Goal: Information Seeking & Learning: Learn about a topic

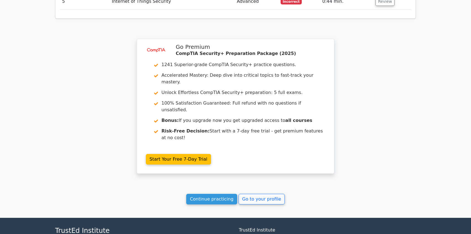
scroll to position [675, 0]
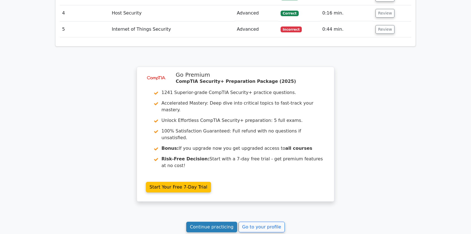
click at [224, 221] on link "Continue practicing" at bounding box center [211, 226] width 51 height 11
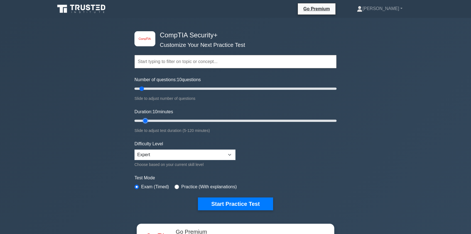
click at [143, 119] on input "Duration: 10 minutes" at bounding box center [235, 120] width 202 height 7
type input "5"
click at [138, 121] on input "Duration: 10 minutes" at bounding box center [235, 120] width 202 height 7
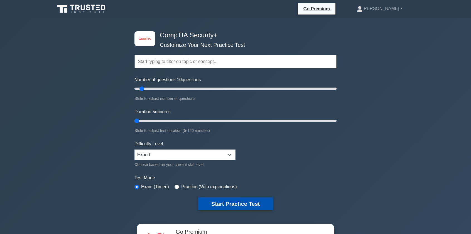
click at [228, 205] on button "Start Practice Test" at bounding box center [235, 203] width 75 height 13
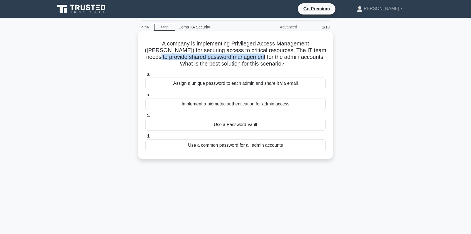
drag, startPoint x: 316, startPoint y: 48, endPoint x: 320, endPoint y: 48, distance: 3.9
click at [320, 48] on h5 "A company is implementing Privileged Access Management (PAM) for securing acces…" at bounding box center [235, 53] width 181 height 27
drag, startPoint x: 318, startPoint y: 48, endPoint x: 298, endPoint y: 49, distance: 19.5
click at [316, 48] on h5 "A company is implementing Privileged Access Management (PAM) for securing acces…" at bounding box center [235, 53] width 181 height 27
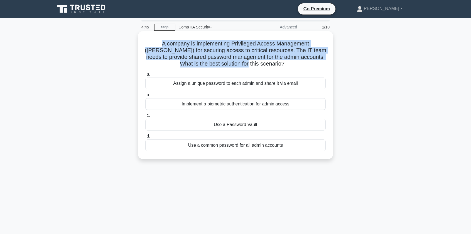
drag, startPoint x: 139, startPoint y: 45, endPoint x: 256, endPoint y: 63, distance: 118.2
click at [256, 63] on div "A company is implementing Privileged Access Management (PAM) for securing acces…" at bounding box center [235, 94] width 195 height 127
click at [253, 49] on h5 "A company is implementing Privileged Access Management (PAM) for securing acces…" at bounding box center [235, 53] width 181 height 27
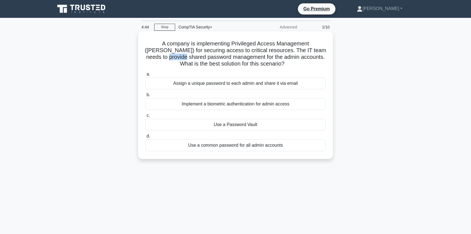
drag, startPoint x: 152, startPoint y: 58, endPoint x: 169, endPoint y: 57, distance: 17.6
click at [169, 57] on h5 "A company is implementing Privileged Access Management (PAM) for securing acces…" at bounding box center [235, 53] width 181 height 27
click at [169, 56] on h5 "A company is implementing Privileged Access Management (PAM) for securing acces…" at bounding box center [235, 53] width 181 height 27
drag, startPoint x: 157, startPoint y: 50, endPoint x: 276, endPoint y: 56, distance: 119.0
click at [274, 54] on h5 "A company is implementing Privileged Access Management (PAM) for securing acces…" at bounding box center [235, 53] width 181 height 27
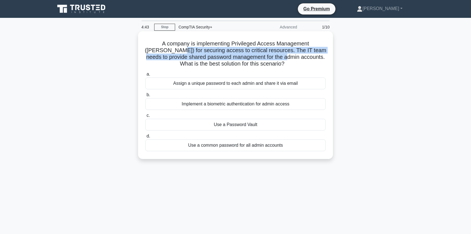
click at [274, 55] on h5 "A company is implementing Privileged Access Management (PAM) for securing acces…" at bounding box center [235, 53] width 181 height 27
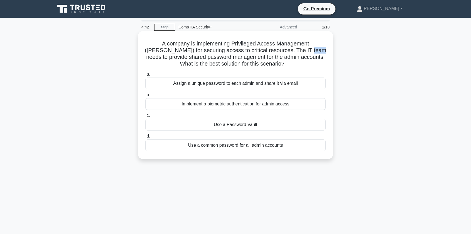
click at [306, 52] on h5 "A company is implementing Privileged Access Management (PAM) for securing acces…" at bounding box center [235, 53] width 181 height 27
click at [326, 50] on div "A company is implementing Privileged Access Management (PAM) for securing acces…" at bounding box center [235, 94] width 190 height 123
click at [305, 55] on h5 "A company is implementing Privileged Access Management (PAM) for securing acces…" at bounding box center [235, 53] width 181 height 27
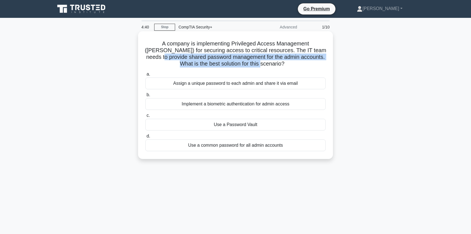
drag, startPoint x: 146, startPoint y: 54, endPoint x: 296, endPoint y: 68, distance: 150.9
click at [296, 67] on h5 "A company is implementing Privileged Access Management (PAM) for securing acces…" at bounding box center [235, 53] width 181 height 27
click at [290, 59] on h5 "A company is implementing Privileged Access Management (PAM) for securing acces…" at bounding box center [235, 53] width 181 height 27
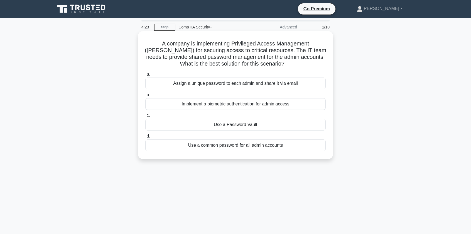
click at [256, 123] on div "Use a Password Vault" at bounding box center [235, 125] width 180 height 12
click at [145, 117] on input "c. Use a Password Vault" at bounding box center [145, 116] width 0 height 4
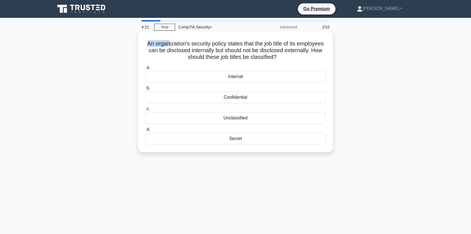
drag, startPoint x: 155, startPoint y: 45, endPoint x: 181, endPoint y: 46, distance: 26.2
click at [181, 46] on h5 "An organization's security policy states that the job title of its employees ca…" at bounding box center [235, 50] width 181 height 21
click at [224, 86] on label "b. Confidential" at bounding box center [235, 94] width 180 height 18
click at [145, 86] on input "b. Confidential" at bounding box center [145, 88] width 0 height 4
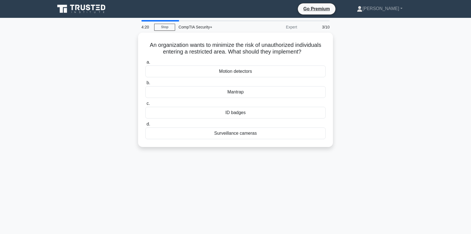
click at [224, 86] on div "Mantrap" at bounding box center [235, 92] width 180 height 12
click at [145, 85] on input "b. Mantrap" at bounding box center [145, 83] width 0 height 4
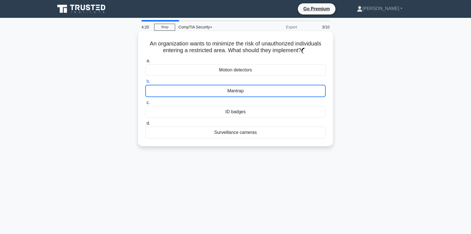
click at [224, 92] on div "Mantrap" at bounding box center [235, 91] width 180 height 12
click at [145, 83] on input "b. Mantrap" at bounding box center [145, 82] width 0 height 4
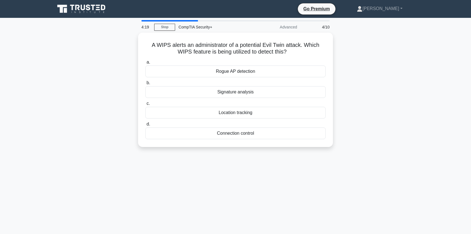
click at [224, 110] on div "Location tracking" at bounding box center [235, 113] width 180 height 12
click at [145, 105] on input "c. Location tracking" at bounding box center [145, 104] width 0 height 4
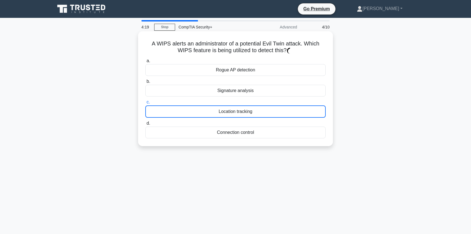
click at [224, 110] on div "Location tracking" at bounding box center [235, 111] width 180 height 12
click at [145, 104] on input "c. Location tracking" at bounding box center [145, 102] width 0 height 4
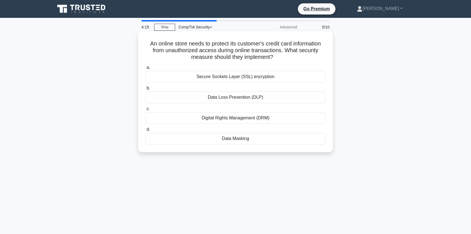
click at [218, 92] on div "Data Loss Prevention (DLP)" at bounding box center [235, 97] width 180 height 12
click at [145, 90] on input "b. Data Loss Prevention (DLP)" at bounding box center [145, 88] width 0 height 4
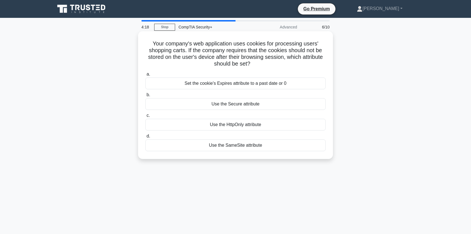
click at [212, 78] on div "Set the cookie's Expires attribute to a past date or 0" at bounding box center [235, 83] width 180 height 12
click at [213, 84] on div "Set the cookie's Expires attribute to a past date or 0" at bounding box center [235, 83] width 180 height 12
click at [145, 76] on input "a. Set the cookie's Expires attribute to a past date or 0" at bounding box center [145, 74] width 0 height 4
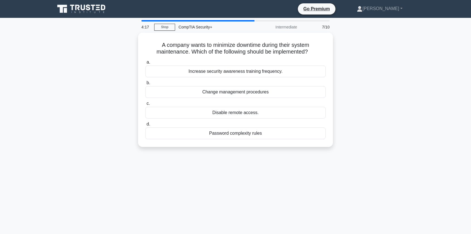
click at [213, 103] on label "c. Disable remote access." at bounding box center [235, 109] width 180 height 18
click at [145, 103] on input "c. Disable remote access." at bounding box center [145, 104] width 0 height 4
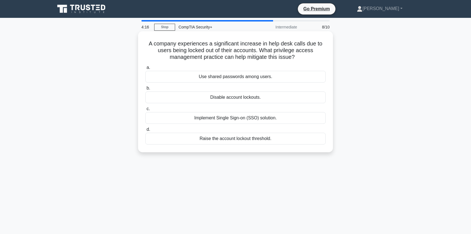
click at [216, 94] on div "Disable account lockouts." at bounding box center [235, 97] width 180 height 12
click at [145, 90] on input "b. Disable account lockouts." at bounding box center [145, 88] width 0 height 4
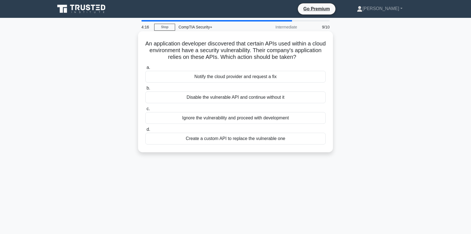
click at [214, 77] on div "Notify the cloud provider and request a fix" at bounding box center [235, 77] width 180 height 12
click at [145, 69] on input "a. Notify the cloud provider and request a fix" at bounding box center [145, 68] width 0 height 4
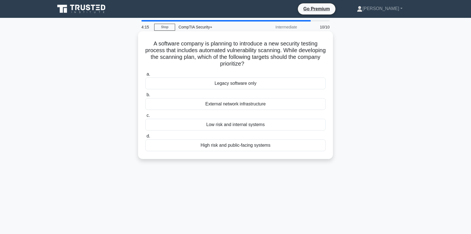
drag, startPoint x: 215, startPoint y: 86, endPoint x: 211, endPoint y: 101, distance: 15.0
click at [211, 101] on div "External network infrastructure" at bounding box center [235, 104] width 180 height 12
click at [145, 97] on input "b. External network infrastructure" at bounding box center [145, 95] width 0 height 4
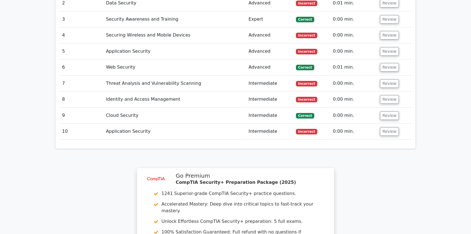
scroll to position [779, 0]
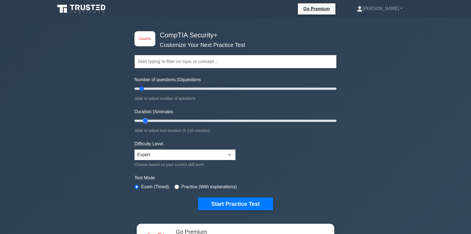
drag, startPoint x: 238, startPoint y: 232, endPoint x: 148, endPoint y: 122, distance: 142.0
click at [148, 122] on input "Duration: 15 minutes" at bounding box center [235, 120] width 202 height 7
click at [148, 122] on input "Duration: 10 minutes" at bounding box center [235, 120] width 202 height 7
type input "15"
click at [150, 121] on input "Duration: 10 minutes" at bounding box center [235, 120] width 202 height 7
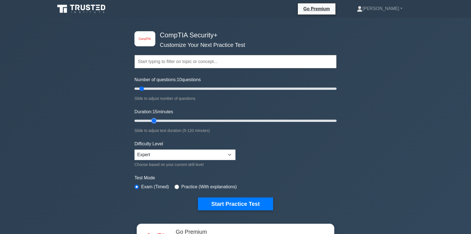
click at [152, 121] on input "Duration: 15 minutes" at bounding box center [235, 120] width 202 height 7
click at [225, 207] on button "Start Practice Test" at bounding box center [235, 203] width 75 height 13
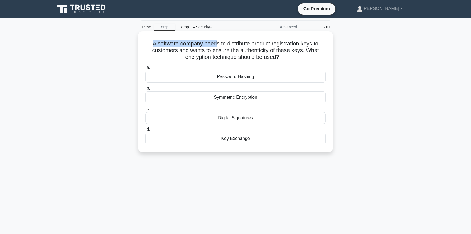
drag, startPoint x: 125, startPoint y: 44, endPoint x: 214, endPoint y: 39, distance: 89.5
click at [214, 39] on div "A software company needs to distribute product registration keys to customers a…" at bounding box center [235, 96] width 367 height 127
click at [253, 35] on div "A software company needs to distribute product registration keys to customers a…" at bounding box center [235, 91] width 190 height 116
drag, startPoint x: 152, startPoint y: 51, endPoint x: 277, endPoint y: 50, distance: 125.5
click at [277, 50] on h5 "A software company needs to distribute product registration keys to customers a…" at bounding box center [235, 50] width 181 height 21
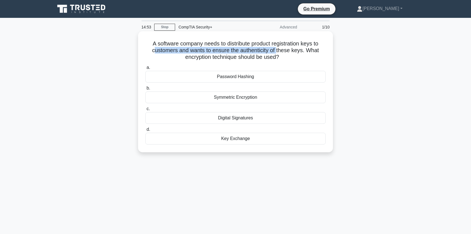
click at [277, 50] on h5 "A software company needs to distribute product registration keys to customers a…" at bounding box center [235, 50] width 181 height 21
drag, startPoint x: 228, startPoint y: 50, endPoint x: 297, endPoint y: 44, distance: 69.3
click at [297, 44] on h5 "A software company needs to distribute product registration keys to customers a…" at bounding box center [235, 50] width 181 height 21
click at [230, 46] on h5 "A software company needs to distribute product registration keys to customers a…" at bounding box center [235, 50] width 181 height 21
drag, startPoint x: 233, startPoint y: 49, endPoint x: 276, endPoint y: 47, distance: 43.7
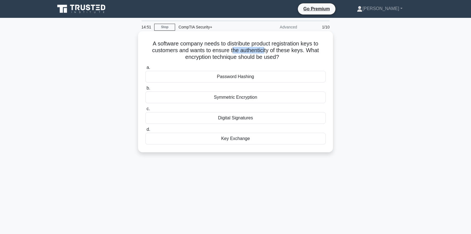
click at [271, 47] on h5 "A software company needs to distribute product registration keys to customers a…" at bounding box center [235, 50] width 181 height 21
click at [277, 45] on h5 "A software company needs to distribute product registration keys to customers a…" at bounding box center [235, 50] width 181 height 21
drag, startPoint x: 173, startPoint y: 46, endPoint x: 304, endPoint y: 44, distance: 130.8
click at [304, 44] on h5 "A software company needs to distribute product registration keys to customers a…" at bounding box center [235, 50] width 181 height 21
drag, startPoint x: 305, startPoint y: 45, endPoint x: 306, endPoint y: 49, distance: 4.0
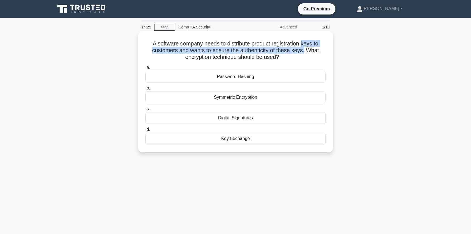
click at [306, 49] on h5 "A software company needs to distribute product registration keys to customers a…" at bounding box center [235, 50] width 181 height 21
click at [301, 49] on h5 "A software company needs to distribute product registration keys to customers a…" at bounding box center [235, 50] width 181 height 21
drag, startPoint x: 227, startPoint y: 43, endPoint x: 253, endPoint y: 43, distance: 26.2
click at [251, 43] on h5 "A software company needs to distribute product registration keys to customers a…" at bounding box center [235, 50] width 181 height 21
click at [258, 47] on h5 "A software company needs to distribute product registration keys to customers a…" at bounding box center [235, 50] width 181 height 21
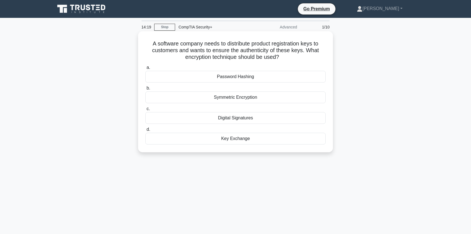
click at [235, 101] on div "Symmetric Encryption" at bounding box center [235, 97] width 180 height 12
click at [242, 97] on div "Symmetric Encryption" at bounding box center [235, 97] width 180 height 12
click at [145, 90] on input "b. Symmetric Encryption" at bounding box center [145, 88] width 0 height 4
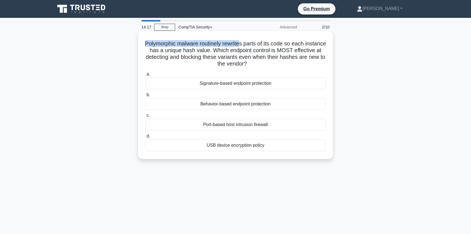
drag, startPoint x: 154, startPoint y: 42, endPoint x: 251, endPoint y: 45, distance: 97.5
click at [251, 45] on h5 "Polymorphic malware routinely rewrites parts of its code so each instance has a…" at bounding box center [235, 53] width 181 height 27
click at [252, 45] on h5 "Polymorphic malware routinely rewrites parts of its code so each instance has a…" at bounding box center [235, 53] width 181 height 27
click at [228, 107] on div "Behavior-based endpoint protection" at bounding box center [235, 104] width 180 height 12
click at [145, 97] on input "b. Behavior-based endpoint protection" at bounding box center [145, 95] width 0 height 4
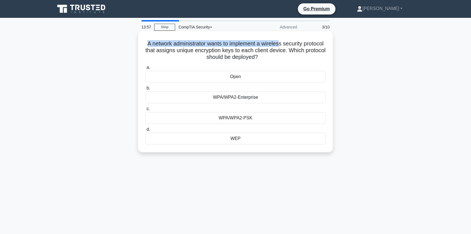
drag, startPoint x: 157, startPoint y: 42, endPoint x: 291, endPoint y: 35, distance: 134.7
click at [291, 35] on div "A network administrator wants to implement a wireless security protocol that as…" at bounding box center [235, 91] width 190 height 116
click at [248, 140] on div "WEP" at bounding box center [235, 138] width 180 height 12
click at [145, 131] on input "d. WEP" at bounding box center [145, 129] width 0 height 4
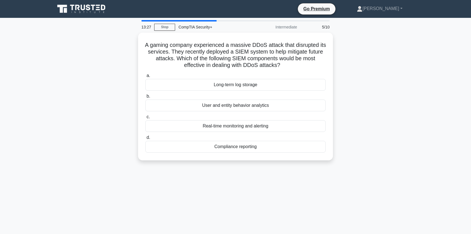
drag, startPoint x: 174, startPoint y: 43, endPoint x: 233, endPoint y: 26, distance: 61.0
click at [233, 26] on div "13:27 Stop CompTIA Security+ Intermediate 5/10 A gaming company experienced a m…" at bounding box center [235, 159] width 367 height 278
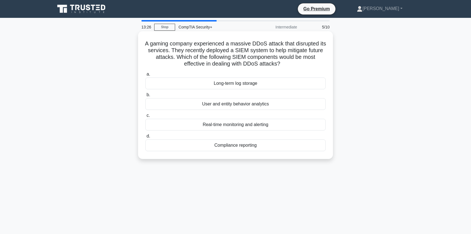
click at [213, 62] on h5 "A gaming company experienced a massive DDoS attack that disrupted its services.…" at bounding box center [235, 53] width 181 height 27
drag, startPoint x: 187, startPoint y: 54, endPoint x: 307, endPoint y: 50, distance: 119.7
click at [307, 50] on h5 "A gaming company experienced a massive DDoS attack that disrupted its services.…" at bounding box center [235, 53] width 181 height 27
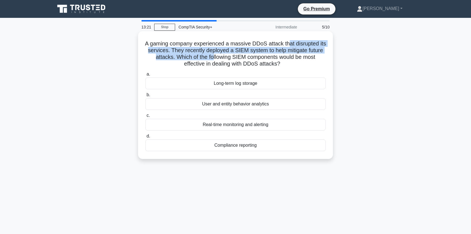
drag, startPoint x: 237, startPoint y: 54, endPoint x: 295, endPoint y: 46, distance: 59.0
click at [294, 46] on h5 "A gaming company experienced a massive DDoS attack that disrupted its services.…" at bounding box center [235, 53] width 181 height 27
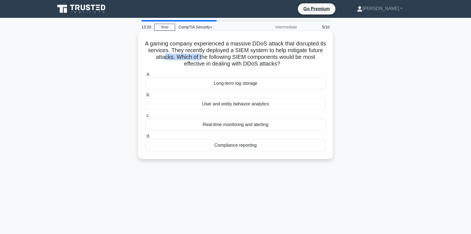
drag, startPoint x: 178, startPoint y: 56, endPoint x: 217, endPoint y: 60, distance: 39.2
click at [217, 60] on h5 "A gaming company experienced a massive DDoS attack that disrupted its services.…" at bounding box center [235, 53] width 181 height 27
drag, startPoint x: 191, startPoint y: 51, endPoint x: 208, endPoint y: 52, distance: 17.3
click at [208, 51] on h5 "A gaming company experienced a massive DDoS attack that disrupted its services.…" at bounding box center [235, 53] width 181 height 27
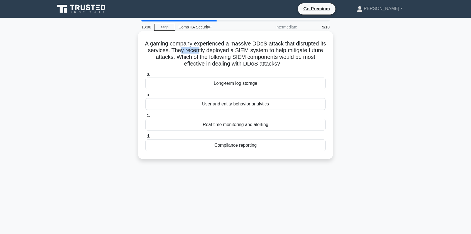
click at [208, 52] on h5 "A gaming company experienced a massive DDoS attack that disrupted its services.…" at bounding box center [235, 53] width 181 height 27
click at [246, 126] on div "Real-time monitoring and alerting" at bounding box center [235, 125] width 180 height 12
click at [145, 117] on input "c. Real-time monitoring and alerting" at bounding box center [145, 116] width 0 height 4
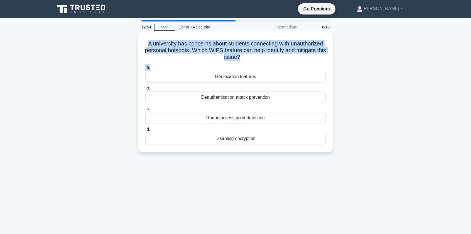
drag, startPoint x: 132, startPoint y: 45, endPoint x: 231, endPoint y: 69, distance: 101.2
click at [231, 69] on div "A university has concerns about students connecting with unauthorized personal …" at bounding box center [235, 96] width 367 height 127
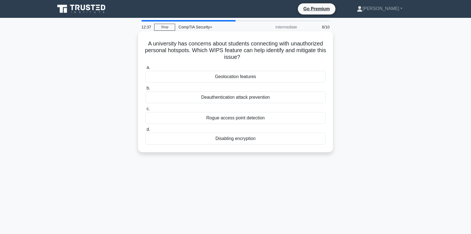
click at [259, 121] on div "Rogue access point detection" at bounding box center [235, 118] width 180 height 12
click at [145, 110] on input "c. Rogue access point detection" at bounding box center [145, 109] width 0 height 4
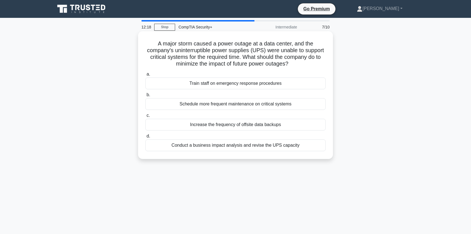
click at [258, 148] on div "Conduct a business impact analysis and revise the UPS capacity" at bounding box center [235, 145] width 180 height 12
click at [145, 138] on input "d. Conduct a business impact analysis and revise the UPS capacity" at bounding box center [145, 136] width 0 height 4
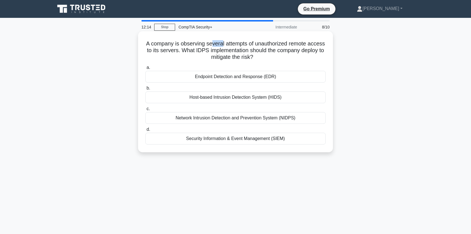
click at [249, 39] on div "A company is observing several attempts of unauthorized remote access to its se…" at bounding box center [235, 91] width 190 height 116
click at [311, 32] on div "A company is observing several attempts of unauthorized remote access to its se…" at bounding box center [235, 91] width 195 height 121
drag, startPoint x: 169, startPoint y: 53, endPoint x: 203, endPoint y: 59, distance: 34.7
click at [203, 59] on h5 "A company is observing several attempts of unauthorized remote access to its se…" at bounding box center [235, 50] width 181 height 21
click at [214, 50] on h5 "A company is observing several attempts of unauthorized remote access to its se…" at bounding box center [235, 50] width 181 height 21
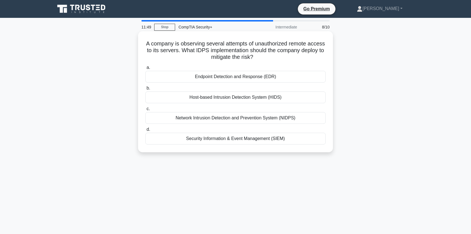
click at [288, 116] on div "Network Intrusion Detection and Prevention System (NIDPS)" at bounding box center [235, 118] width 180 height 12
click at [145, 110] on input "c. Network Intrusion Detection and Prevention System (NIDPS)" at bounding box center [145, 109] width 0 height 4
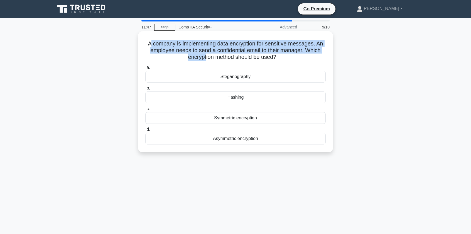
drag, startPoint x: 149, startPoint y: 41, endPoint x: 248, endPoint y: 53, distance: 100.1
click at [224, 61] on h5 "A company is implementing data encryption for sensitive messages. An employee n…" at bounding box center [235, 50] width 181 height 21
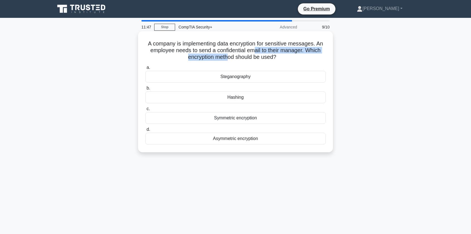
drag, startPoint x: 248, startPoint y: 53, endPoint x: 253, endPoint y: 50, distance: 5.6
click at [253, 50] on h5 "A company is implementing data encryption for sensitive messages. An employee n…" at bounding box center [235, 50] width 181 height 21
click at [251, 49] on h5 "A company is implementing data encryption for sensitive messages. An employee n…" at bounding box center [235, 50] width 181 height 21
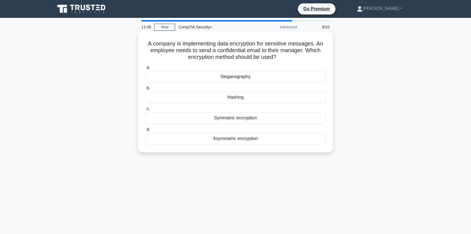
drag, startPoint x: 251, startPoint y: 48, endPoint x: 254, endPoint y: 40, distance: 8.3
click at [253, 41] on h5 "A company is implementing data encryption for sensitive messages. An employee n…" at bounding box center [235, 50] width 181 height 21
click at [247, 43] on h5 "A company is implementing data encryption for sensitive messages. An employee n…" at bounding box center [235, 50] width 181 height 21
click at [219, 46] on h5 "A company is implementing data encryption for sensitive messages. An employee n…" at bounding box center [235, 50] width 181 height 21
drag, startPoint x: 282, startPoint y: 46, endPoint x: 294, endPoint y: 46, distance: 12.0
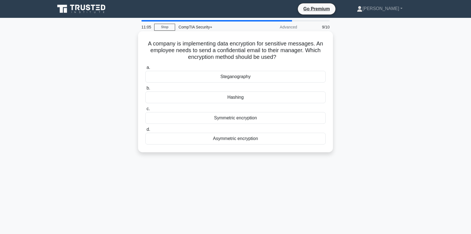
click at [289, 46] on h5 "A company is implementing data encryption for sensitive messages. An employee n…" at bounding box center [235, 50] width 181 height 21
click at [294, 46] on h5 "A company is implementing data encryption for sensitive messages. An employee n…" at bounding box center [235, 50] width 181 height 21
drag, startPoint x: 212, startPoint y: 63, endPoint x: 330, endPoint y: 42, distance: 119.9
click at [330, 42] on div "A company is implementing data encryption for sensitive messages. An employee n…" at bounding box center [235, 91] width 190 height 116
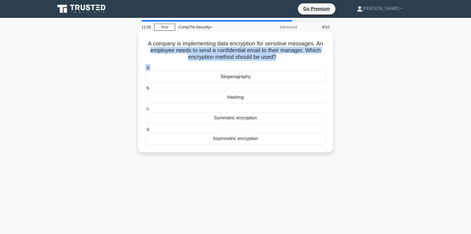
click at [287, 49] on h5 "A company is implementing data encryption for sensitive messages. An employee n…" at bounding box center [235, 50] width 181 height 21
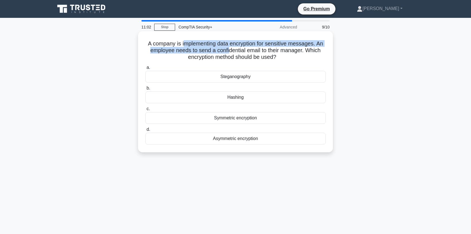
drag, startPoint x: 183, startPoint y: 45, endPoint x: 228, endPoint y: 53, distance: 45.5
click at [227, 53] on h5 "A company is implementing data encryption for sensitive messages. An employee n…" at bounding box center [235, 50] width 181 height 21
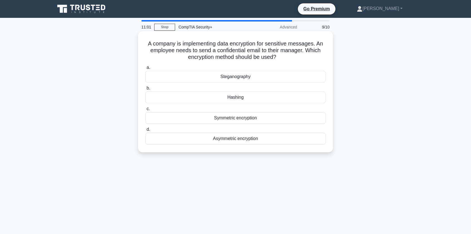
click at [231, 51] on h5 "A company is implementing data encryption for sensitive messages. An employee n…" at bounding box center [235, 50] width 181 height 21
click at [225, 118] on div "Symmetric encryption" at bounding box center [235, 118] width 180 height 12
click at [145, 110] on input "c. Symmetric encryption" at bounding box center [145, 109] width 0 height 4
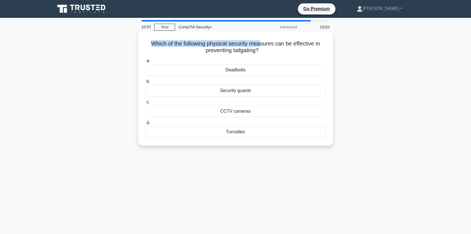
drag, startPoint x: 145, startPoint y: 43, endPoint x: 261, endPoint y: 41, distance: 115.8
click at [261, 41] on h5 "Which of the following physical security measures can be effective in preventin…" at bounding box center [235, 47] width 181 height 14
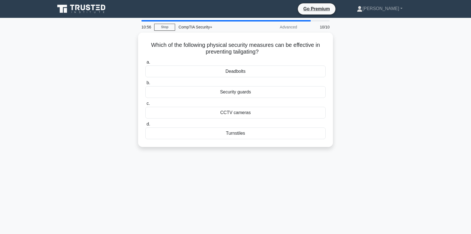
click at [337, 37] on div "Which of the following physical security measures can be effective in preventin…" at bounding box center [235, 93] width 367 height 121
click at [240, 133] on div "Turnstiles" at bounding box center [235, 132] width 180 height 12
click at [145, 124] on input "d. Turnstiles" at bounding box center [145, 123] width 0 height 4
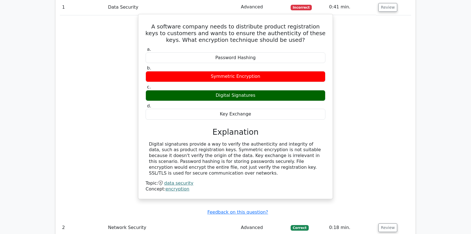
scroll to position [330, 0]
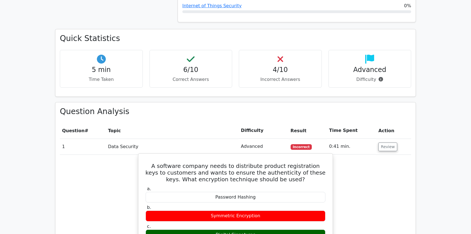
click at [219, 162] on h5 "A software company needs to distribute product registration keys to customers a…" at bounding box center [235, 172] width 181 height 20
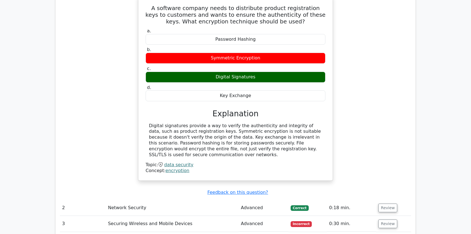
scroll to position [525, 0]
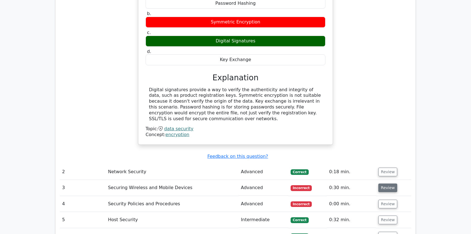
click at [381, 183] on button "Review" at bounding box center [387, 187] width 19 height 9
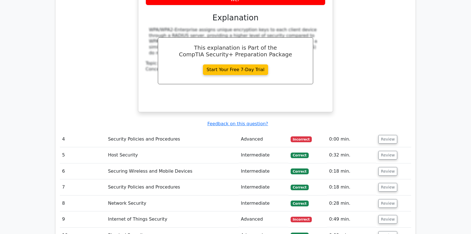
scroll to position [831, 0]
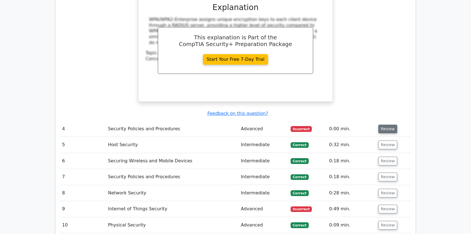
click at [393, 124] on button "Review" at bounding box center [387, 128] width 19 height 9
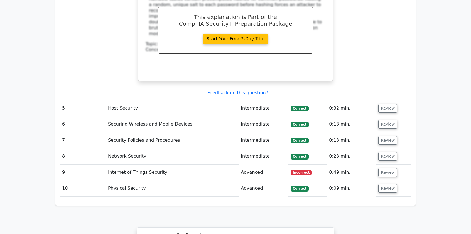
scroll to position [1110, 0]
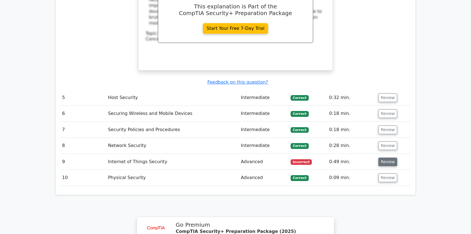
click at [379, 157] on button "Review" at bounding box center [387, 161] width 19 height 9
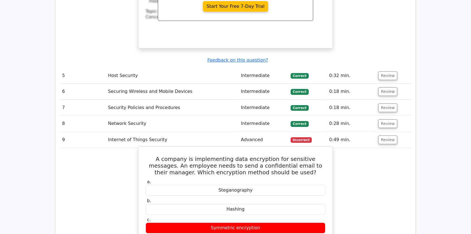
scroll to position [1137, 0]
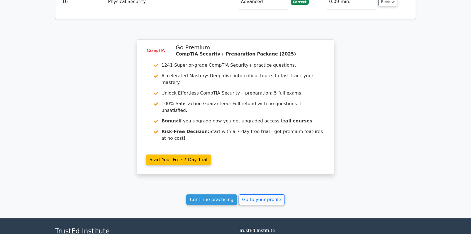
scroll to position [1524, 0]
